Goal: Task Accomplishment & Management: Use online tool/utility

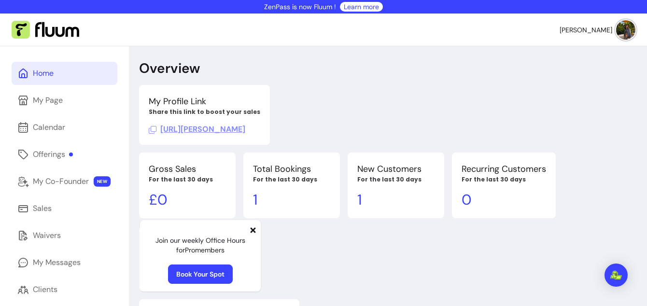
click at [498, 208] on p "0" at bounding box center [504, 199] width 84 height 17
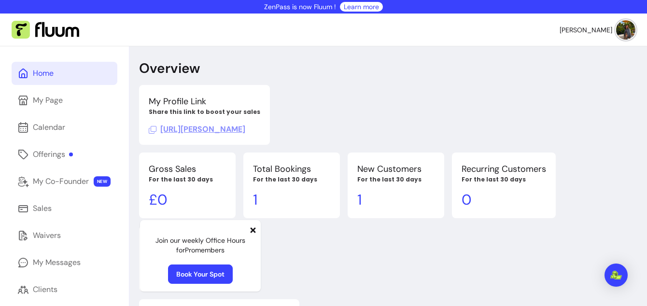
click at [498, 208] on p "0" at bounding box center [504, 199] width 84 height 17
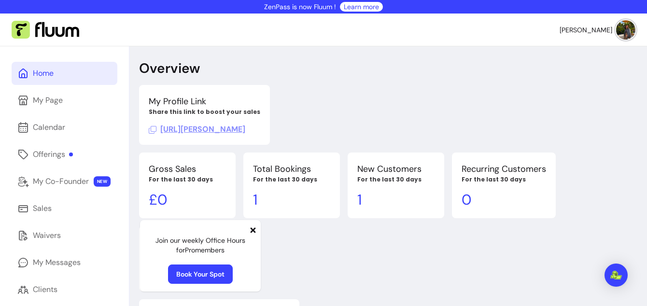
click at [498, 208] on p "0" at bounding box center [504, 199] width 84 height 17
click at [68, 184] on div "My Co-Founder" at bounding box center [61, 182] width 56 height 12
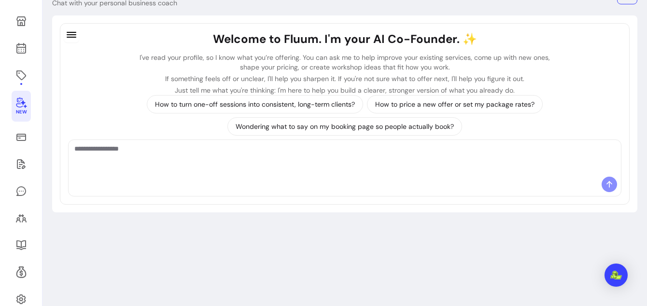
scroll to position [99, 0]
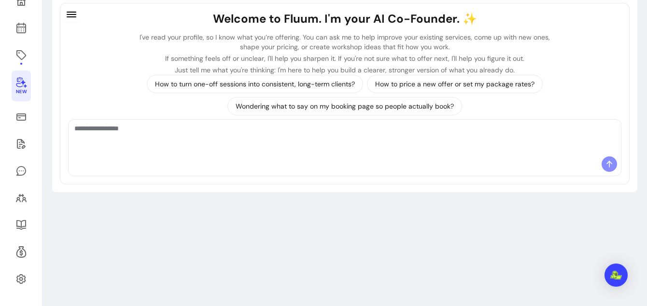
click at [228, 164] on div at bounding box center [345, 165] width 552 height 19
click at [239, 152] on textarea "Ask me anything..." at bounding box center [344, 138] width 541 height 29
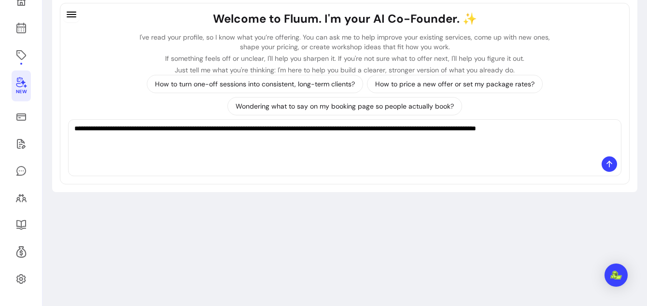
paste textarea "**********"
type textarea "**********"
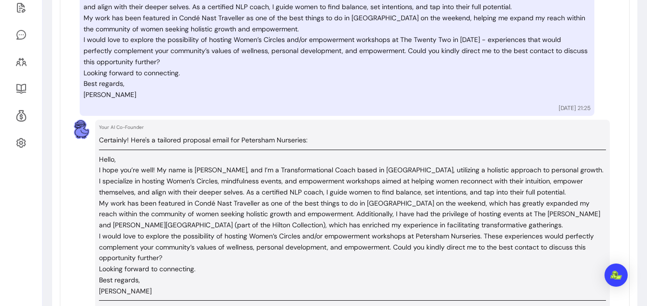
scroll to position [239, 0]
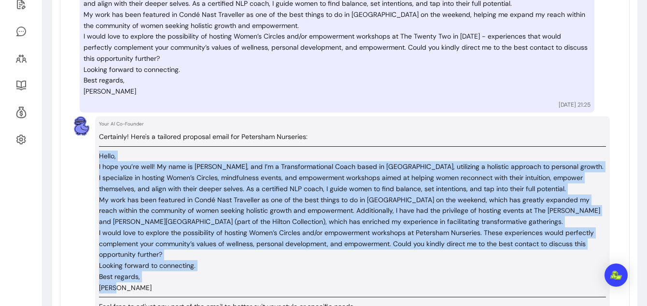
drag, startPoint x: 99, startPoint y: 155, endPoint x: 139, endPoint y: 287, distance: 137.6
click at [139, 287] on div "Certainly! Here's a tailored proposal email for Petersham Nurseries: Hello, I h…" at bounding box center [352, 221] width 507 height 181
copy div "Lorem, I dolo sit’am cons! Ad elit se Doeiu, tem I’u l Etdoloremagnaali Enima m…"
click at [214, 272] on p "Best regards," at bounding box center [352, 276] width 507 height 11
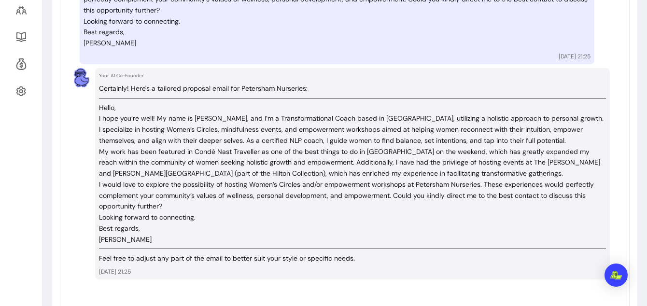
scroll to position [295, 0]
